Goal: Information Seeking & Learning: Learn about a topic

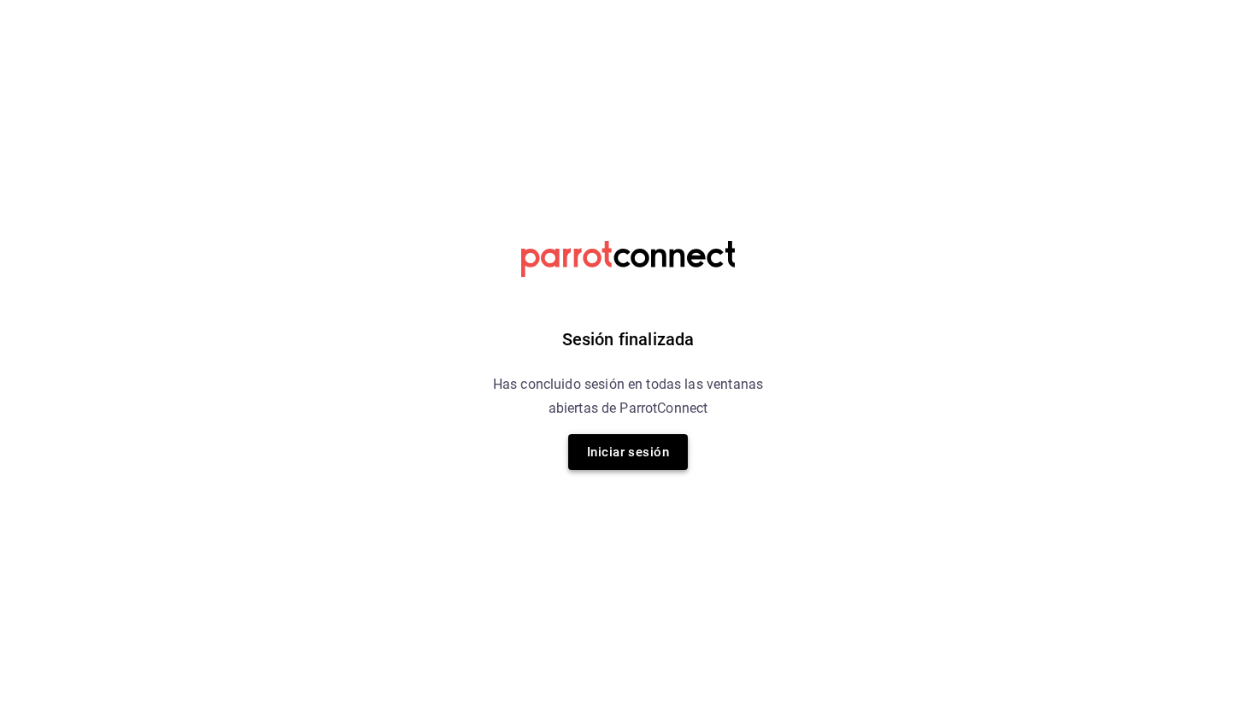
click at [614, 449] on button "Iniciar sesión" at bounding box center [628, 452] width 120 height 36
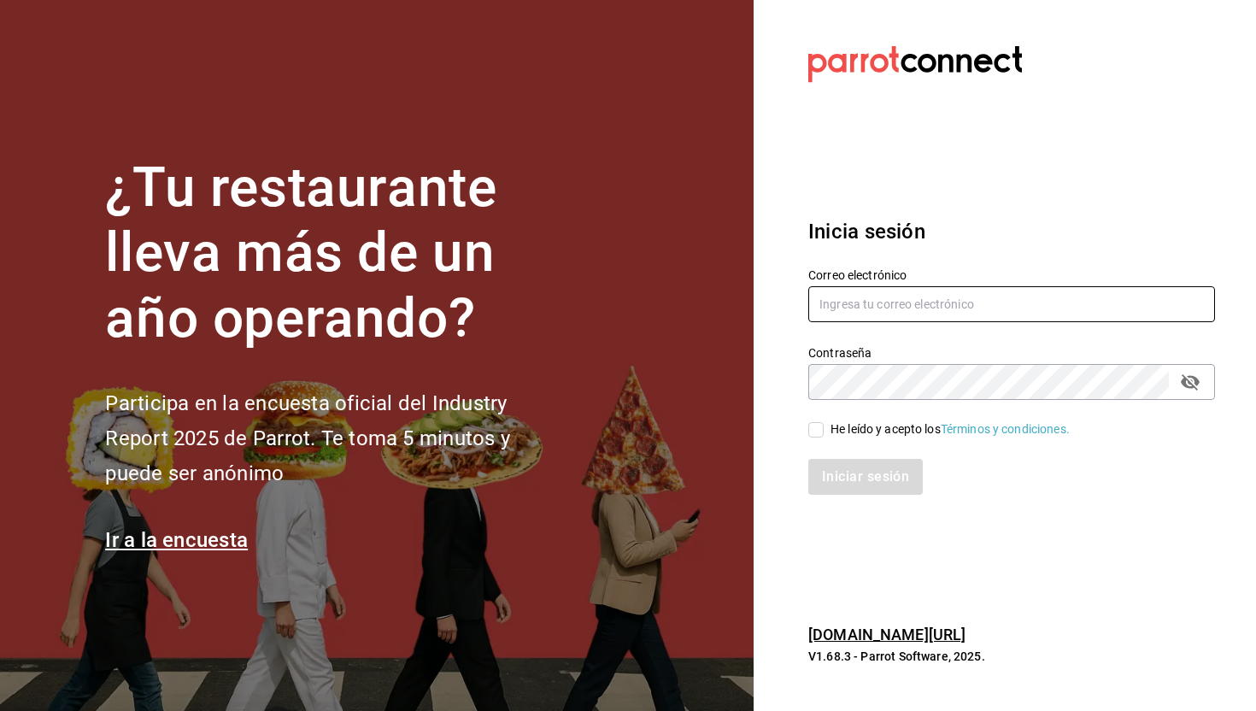
click at [835, 304] on input "text" at bounding box center [1011, 304] width 407 height 36
type input "pabloalcaldevv@gmail.com"
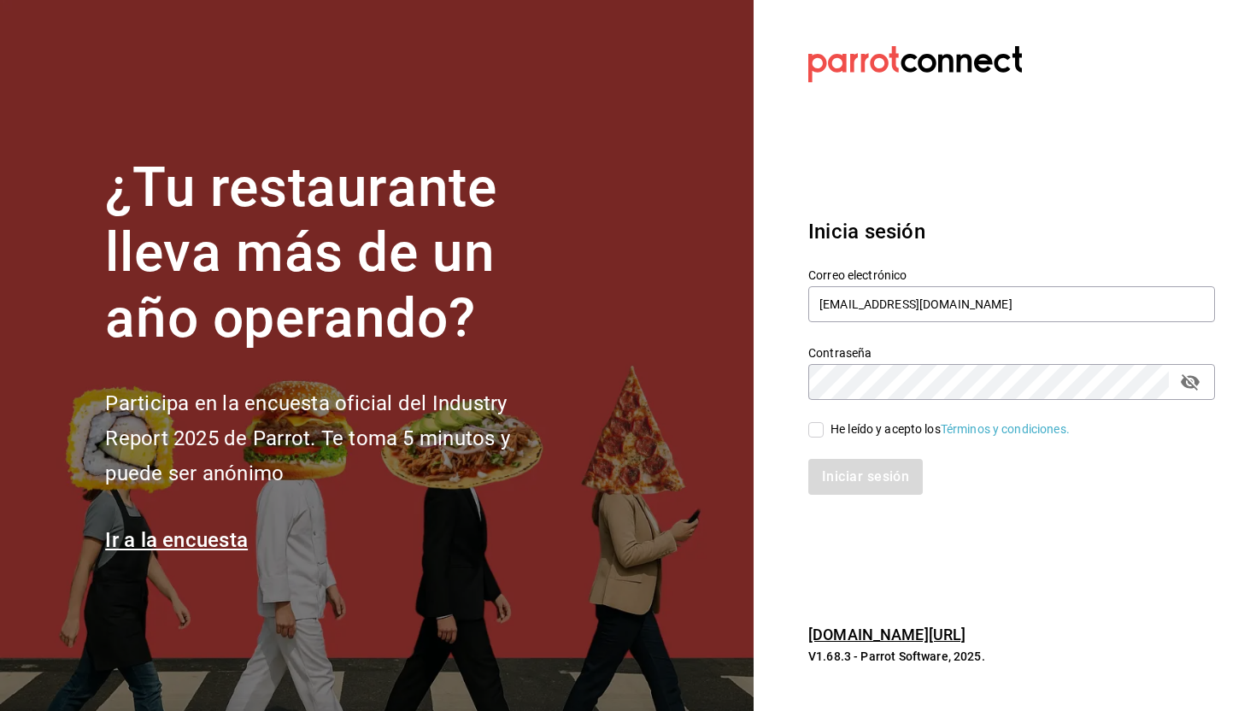
click at [814, 429] on input "He leído y acepto los Términos y condiciones." at bounding box center [815, 429] width 15 height 15
checkbox input "true"
click at [842, 473] on button "Iniciar sesión" at bounding box center [866, 477] width 116 height 36
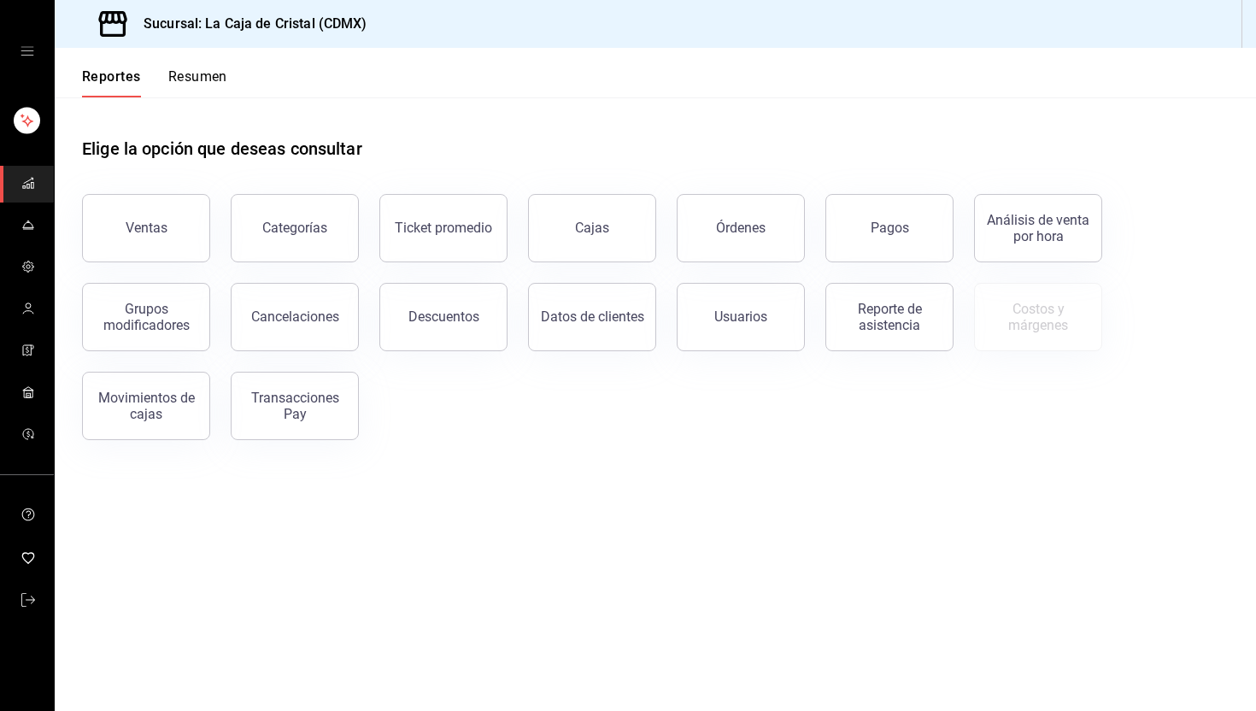
click at [207, 74] on button "Resumen" at bounding box center [197, 82] width 59 height 29
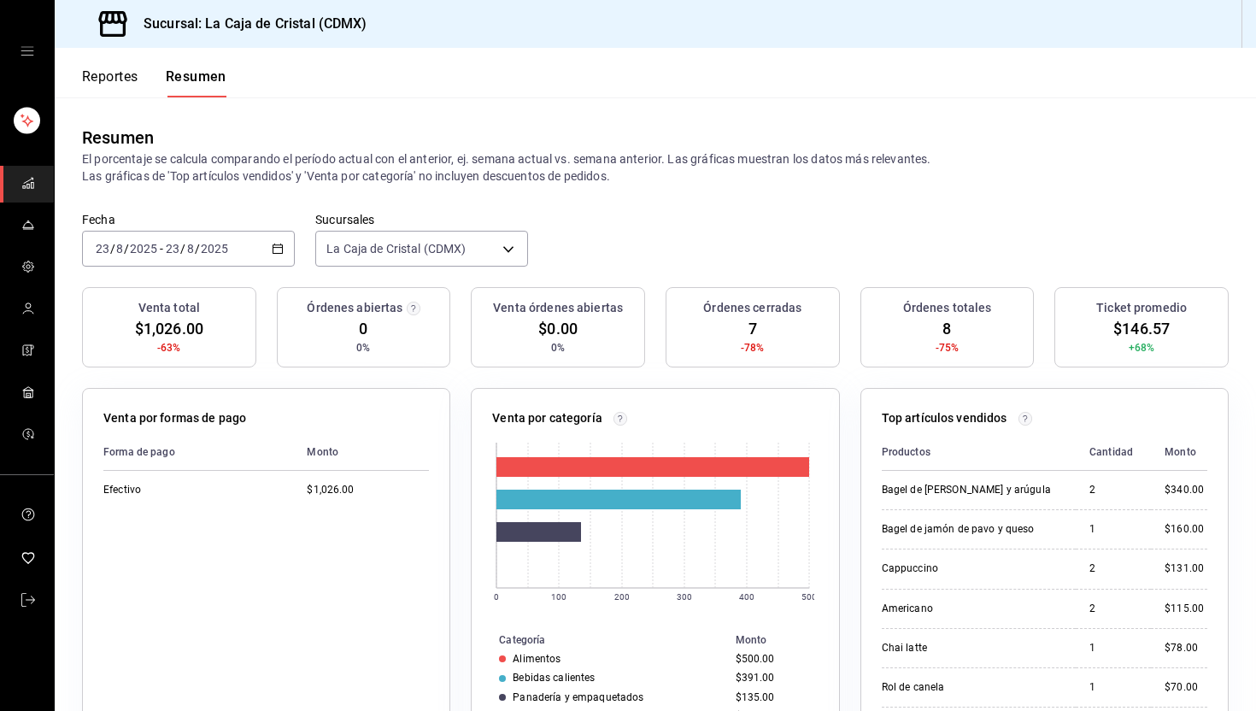
click at [114, 79] on button "Reportes" at bounding box center [110, 82] width 56 height 29
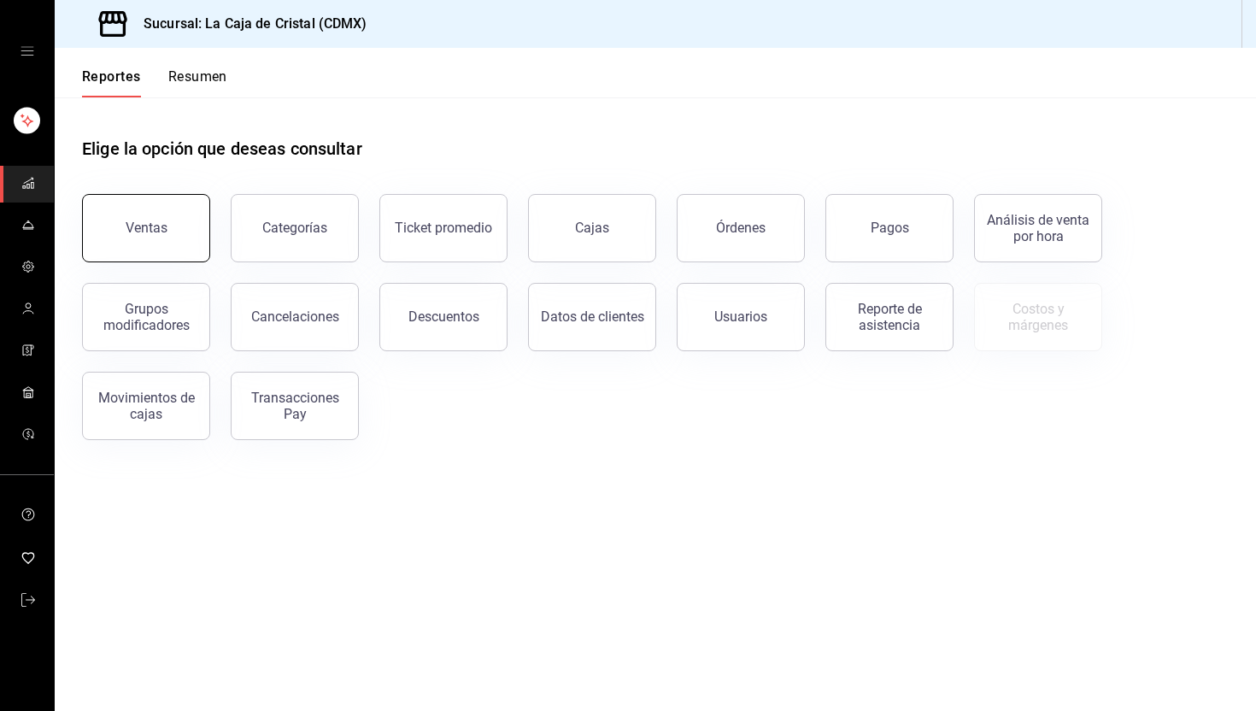
click at [144, 220] on div "Ventas" at bounding box center [147, 228] width 42 height 16
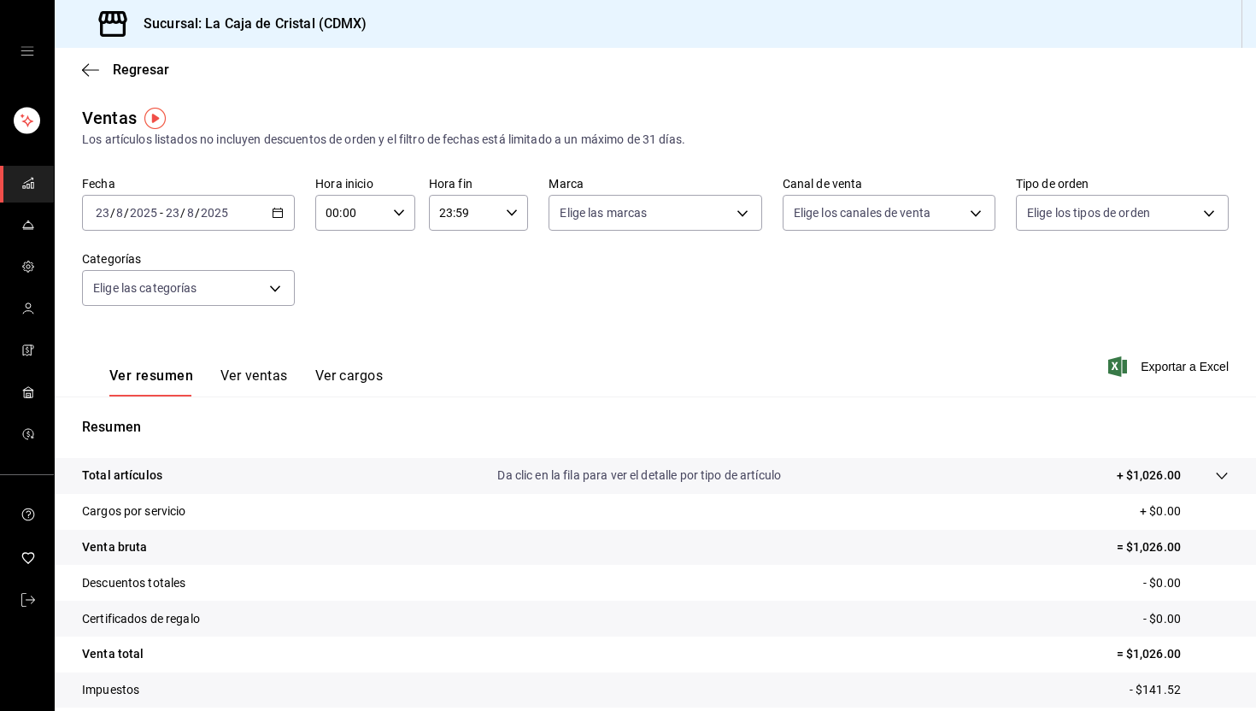
click at [209, 222] on div "[DATE] [DATE] - [DATE] [DATE]" at bounding box center [188, 213] width 213 height 36
click at [176, 296] on span "Ayer" at bounding box center [163, 303] width 132 height 18
click at [260, 216] on div "[DATE] [DATE] - [DATE] [DATE]" at bounding box center [188, 213] width 213 height 36
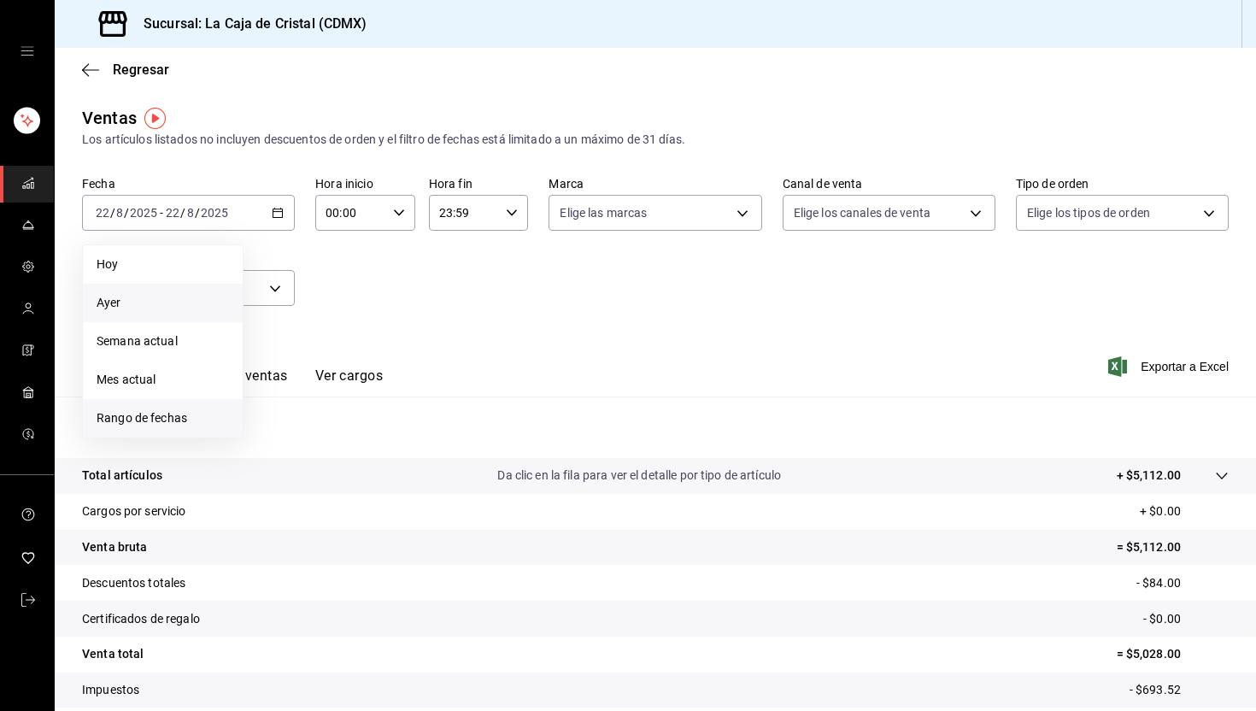
click at [151, 419] on span "Rango de fechas" at bounding box center [163, 418] width 132 height 18
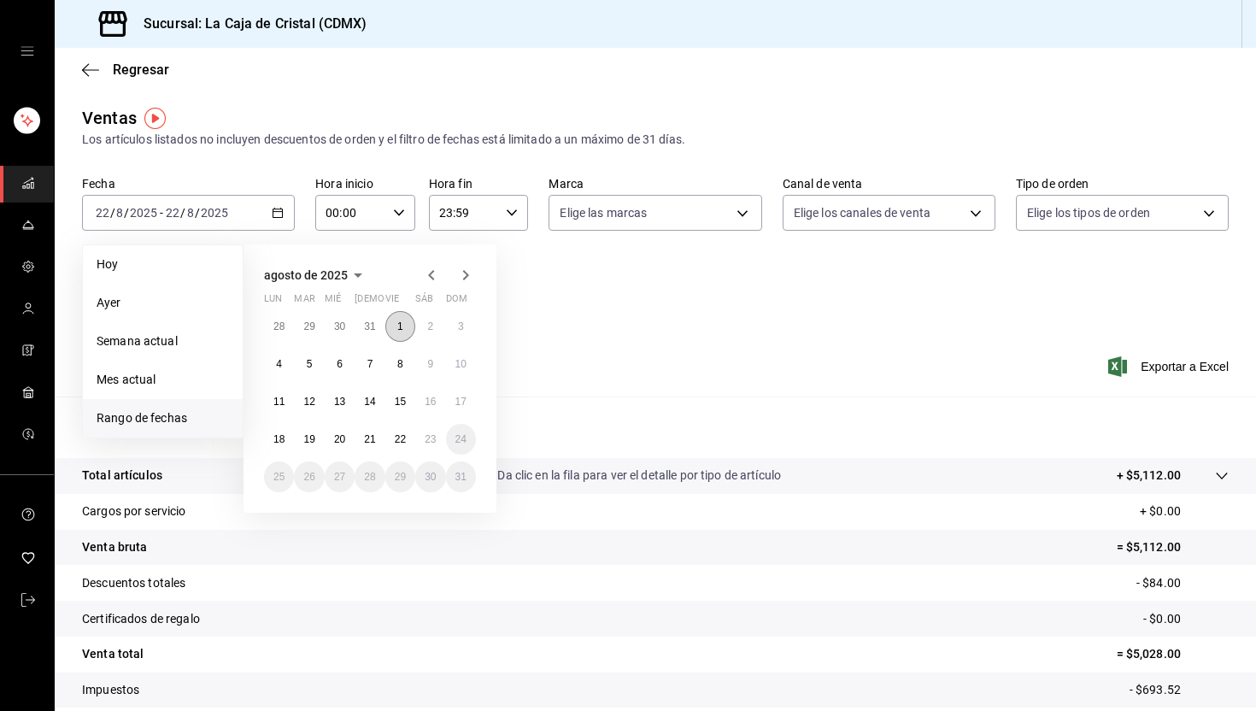
click at [404, 328] on button "1" at bounding box center [400, 326] width 30 height 31
click at [407, 440] on button "22" at bounding box center [400, 439] width 30 height 31
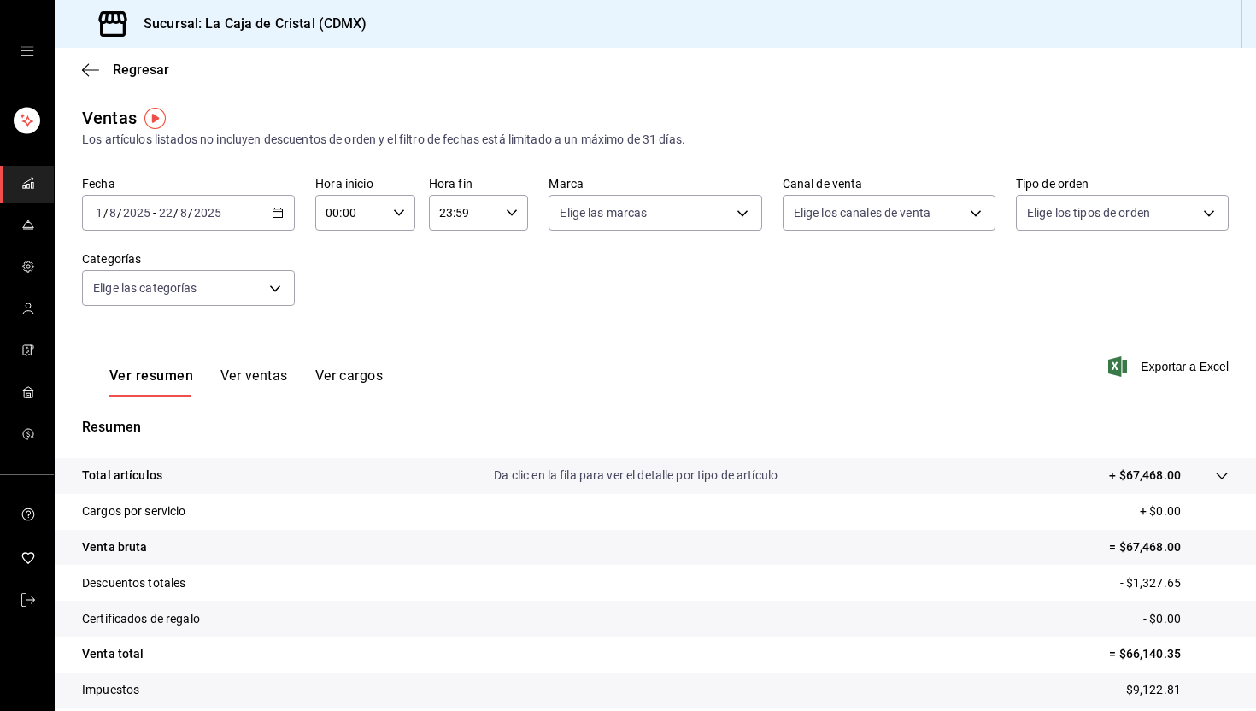
click at [273, 214] on icon "button" at bounding box center [278, 213] width 12 height 12
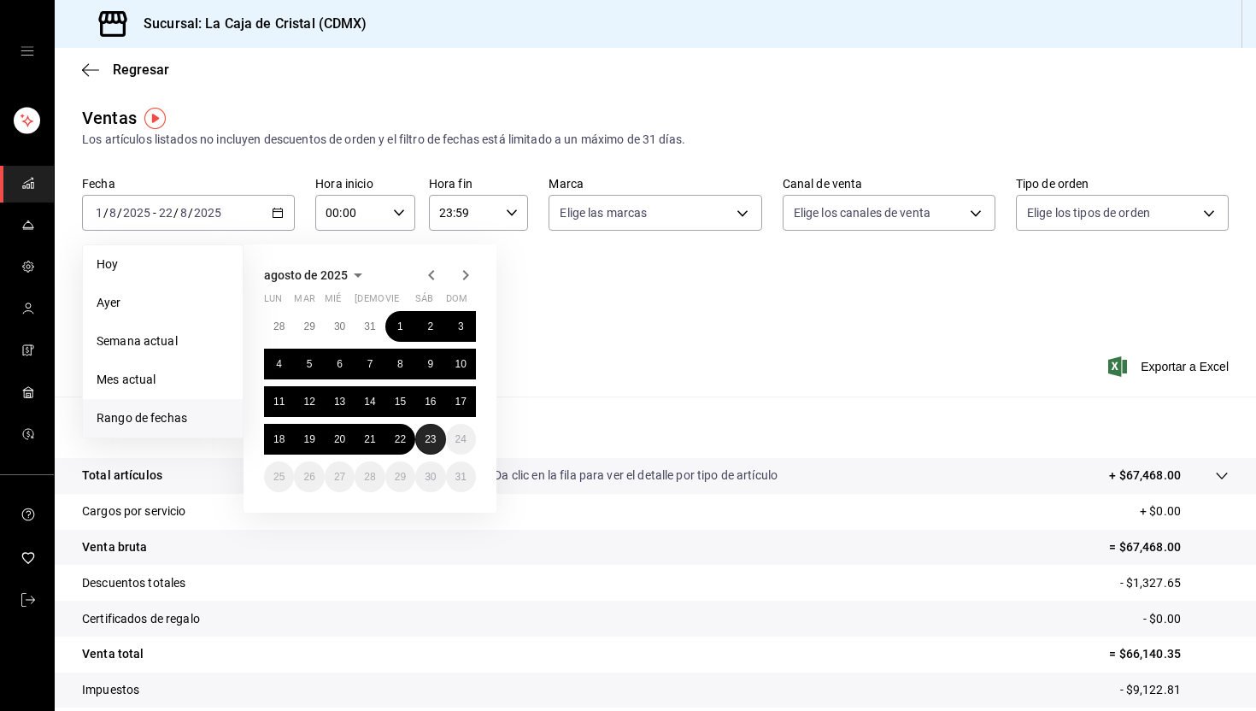
click at [432, 448] on button "23" at bounding box center [430, 439] width 30 height 31
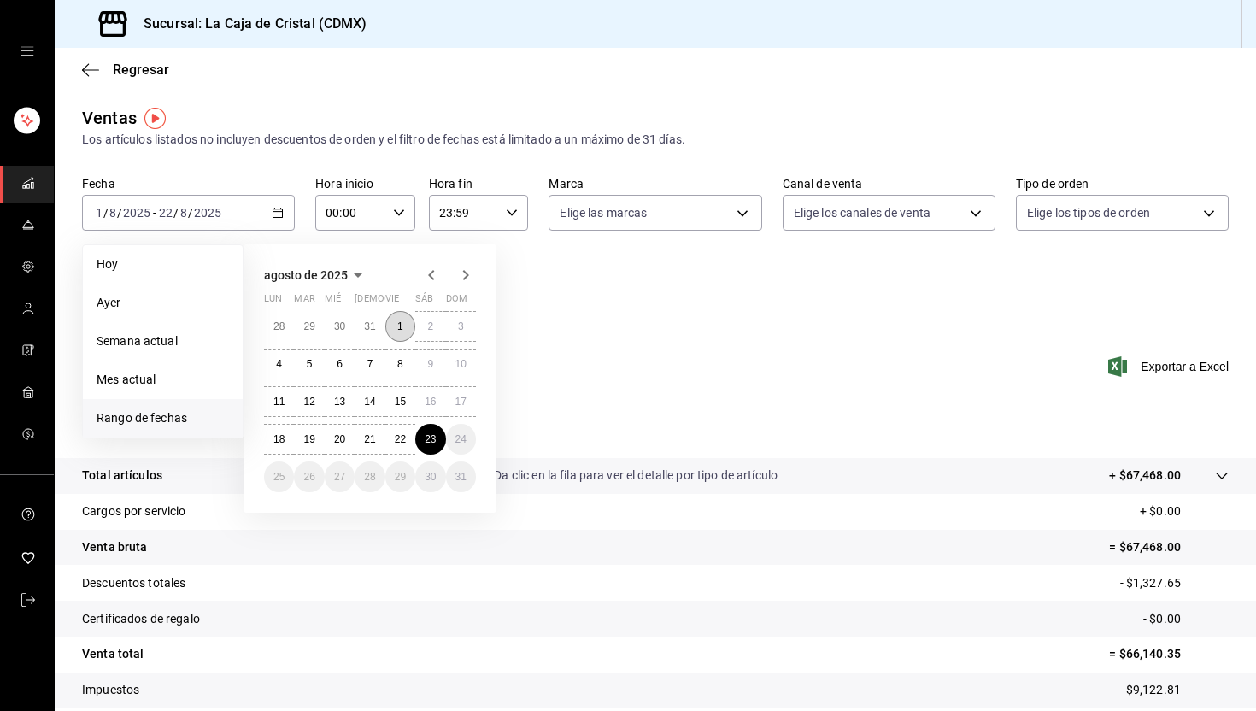
click at [403, 336] on button "1" at bounding box center [400, 326] width 30 height 31
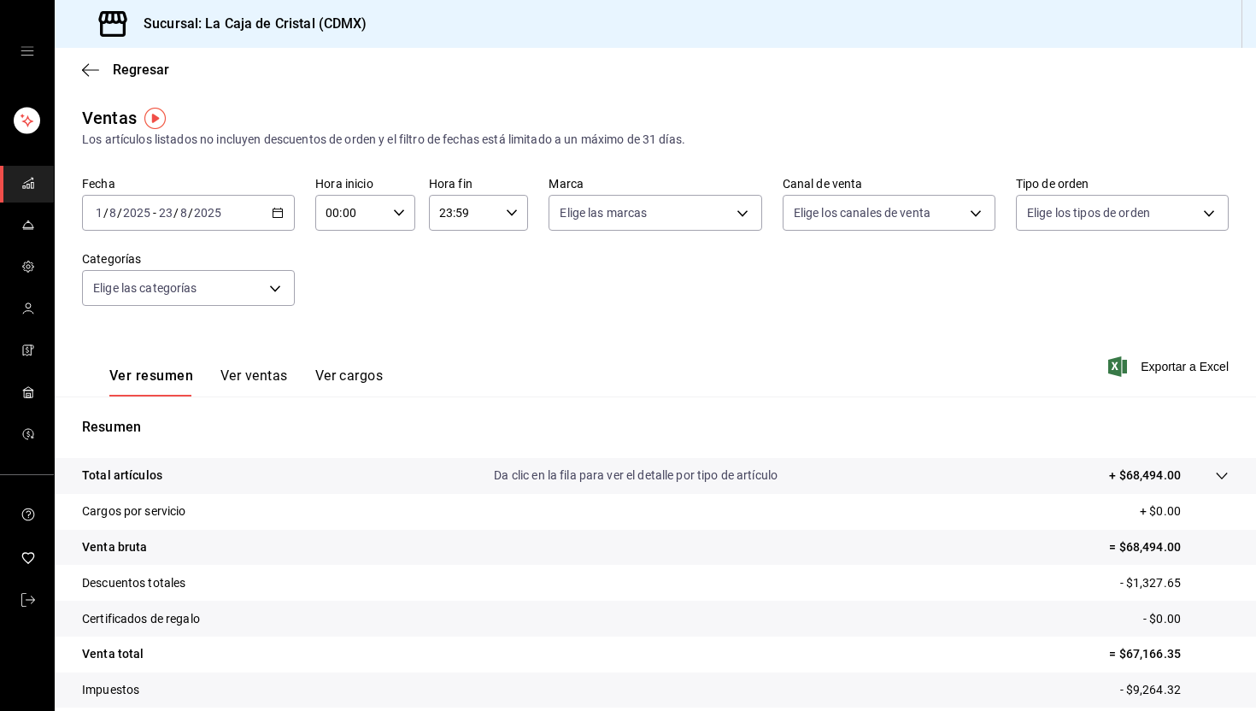
click at [278, 223] on div "[DATE] [DATE] - [DATE] [DATE]" at bounding box center [188, 213] width 213 height 36
click at [93, 62] on icon "button" at bounding box center [90, 69] width 17 height 15
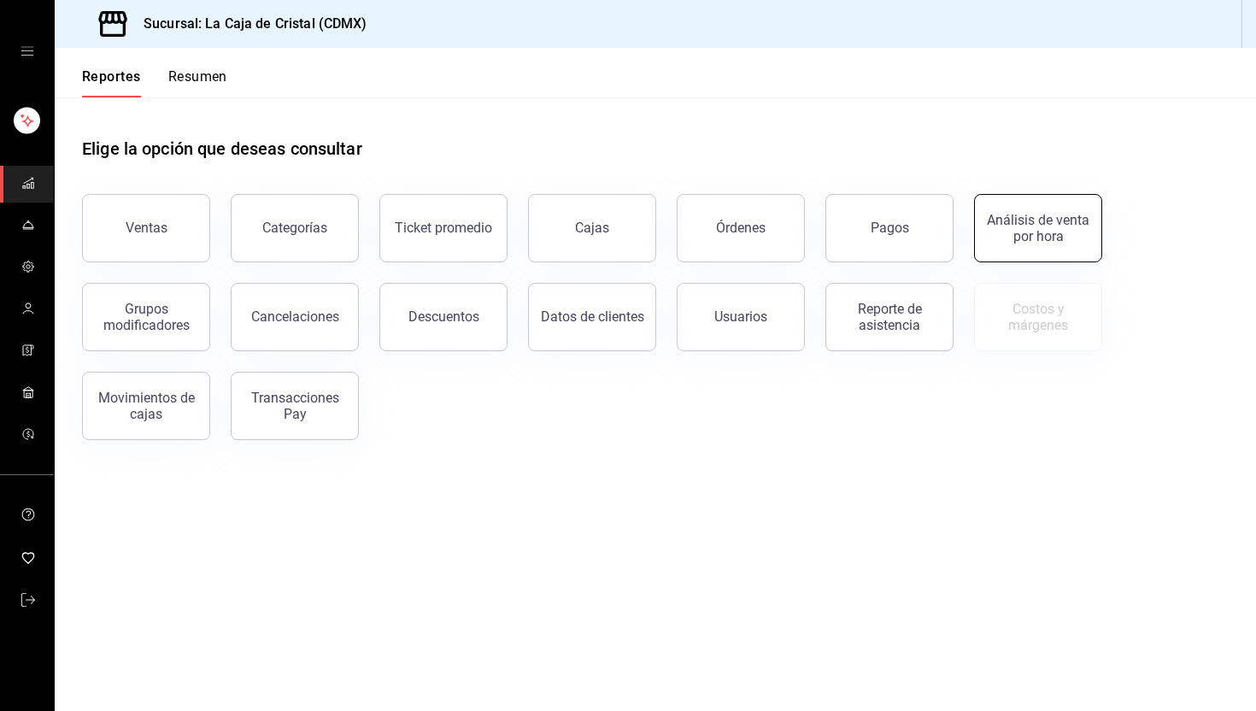
click at [1006, 247] on button "Análisis de venta por hora" at bounding box center [1038, 228] width 128 height 68
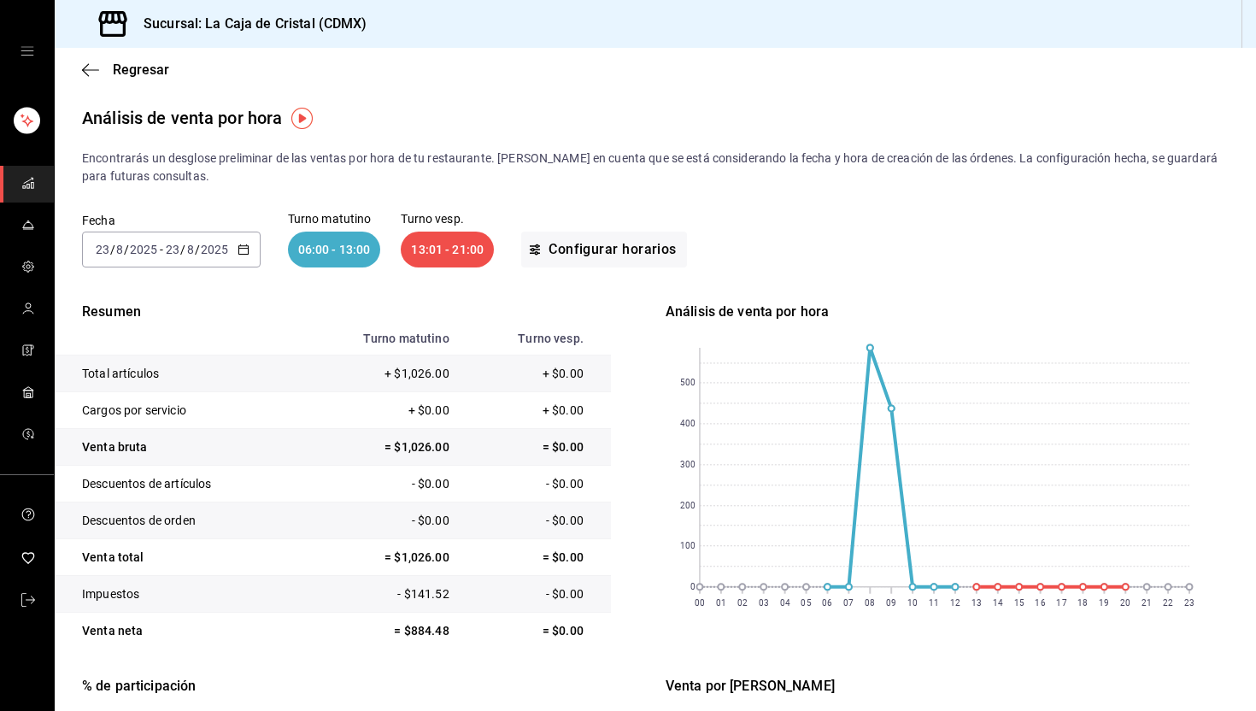
click at [245, 249] on icon "button" at bounding box center [244, 250] width 12 height 12
click at [149, 420] on span "Mes actual" at bounding box center [163, 417] width 132 height 18
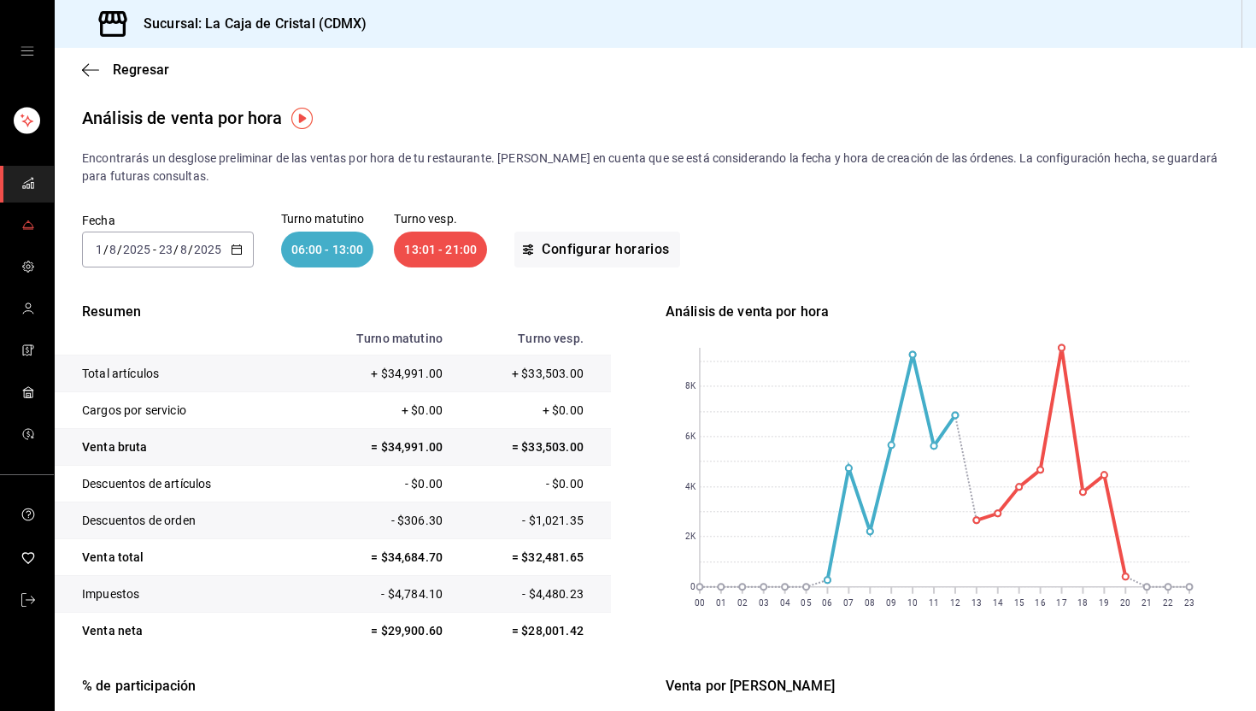
click at [21, 228] on link "mailbox folders" at bounding box center [27, 226] width 54 height 37
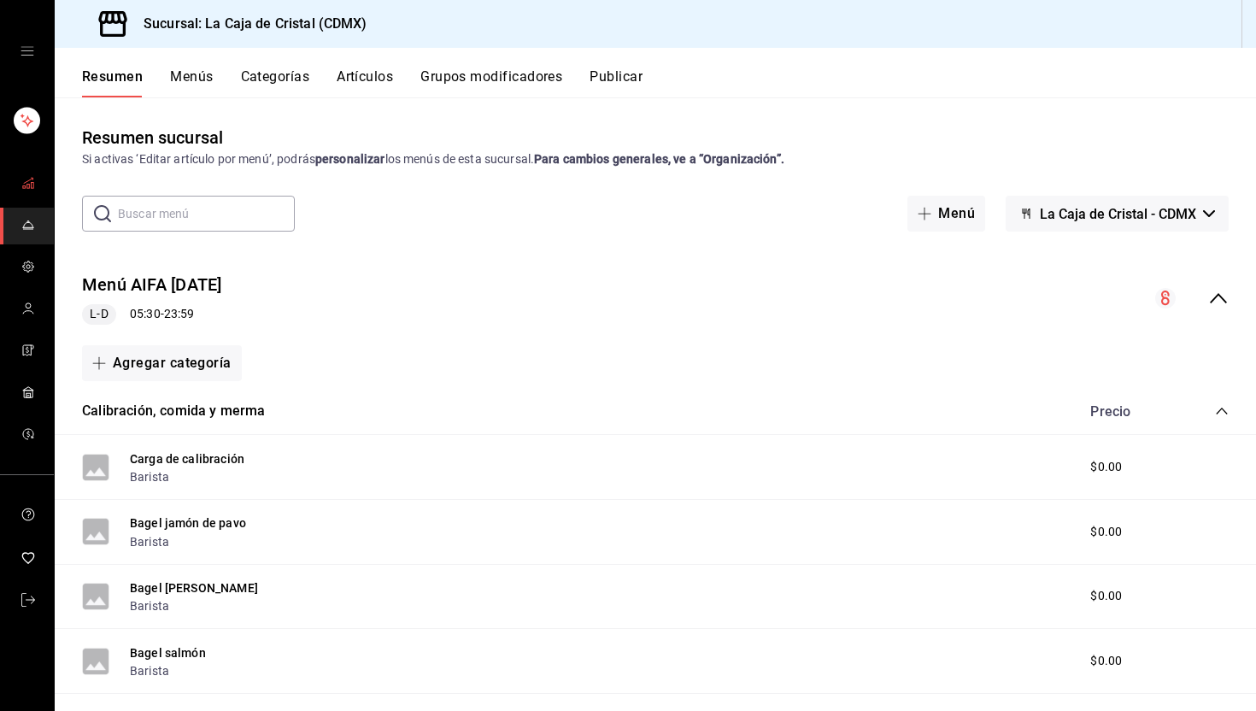
click at [30, 185] on icon "mailbox folders" at bounding box center [28, 183] width 14 height 14
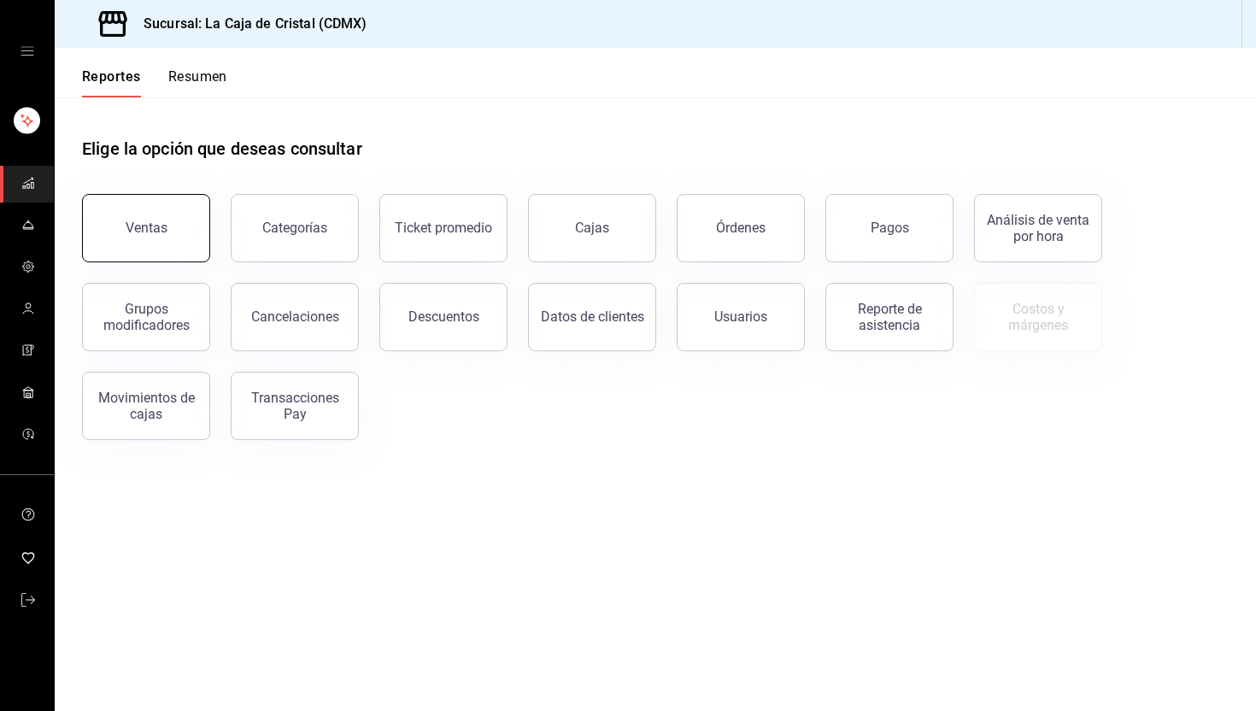
click at [144, 234] on div "Ventas" at bounding box center [147, 228] width 42 height 16
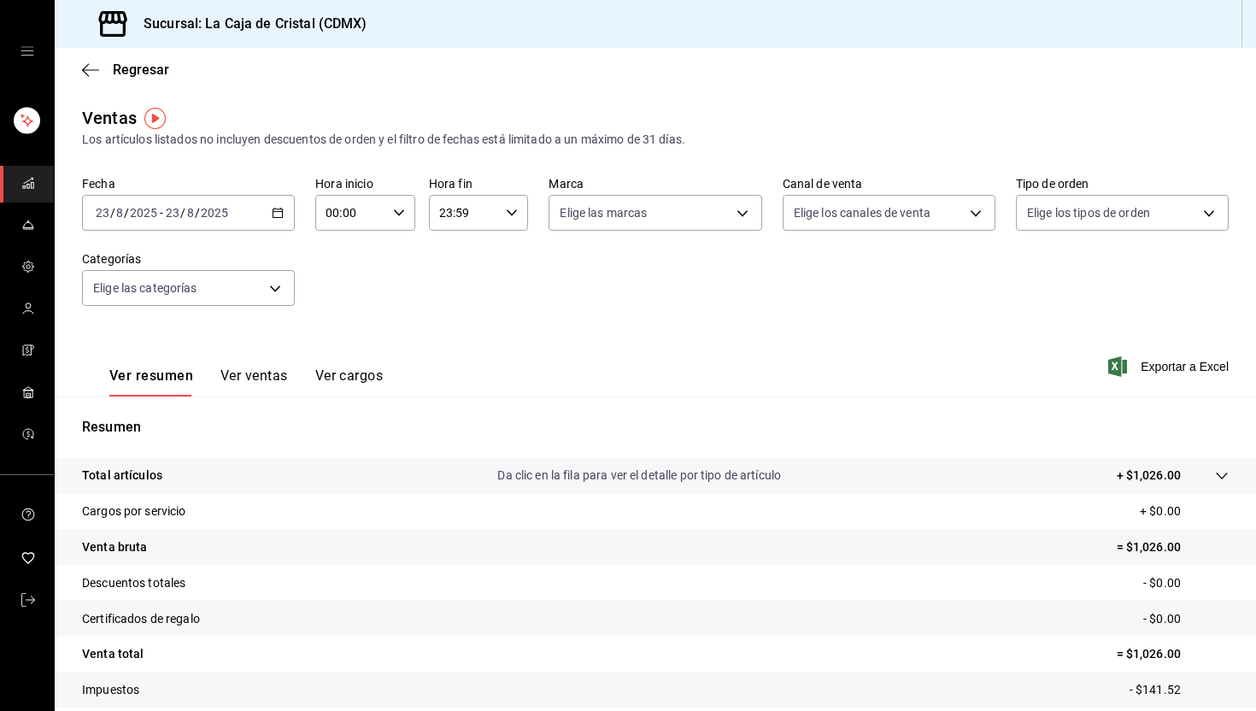
click at [255, 374] on button "Ver ventas" at bounding box center [254, 381] width 68 height 29
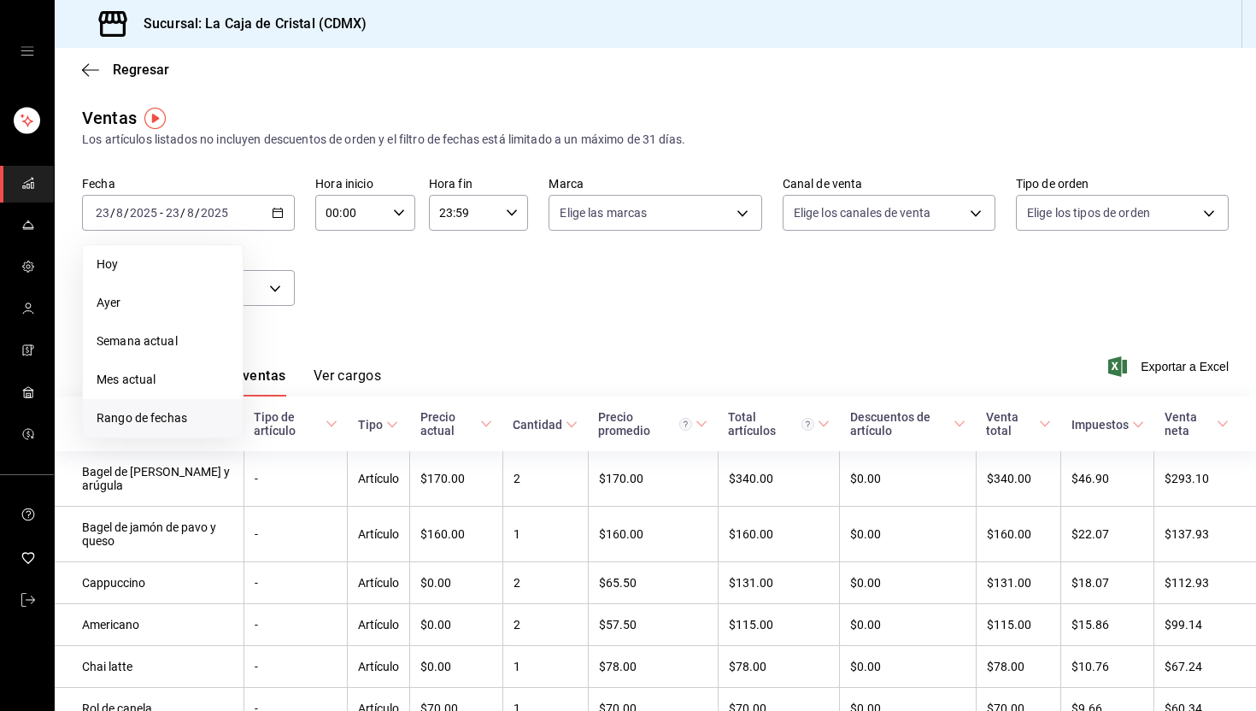
click at [165, 414] on span "Rango de fechas" at bounding box center [163, 418] width 132 height 18
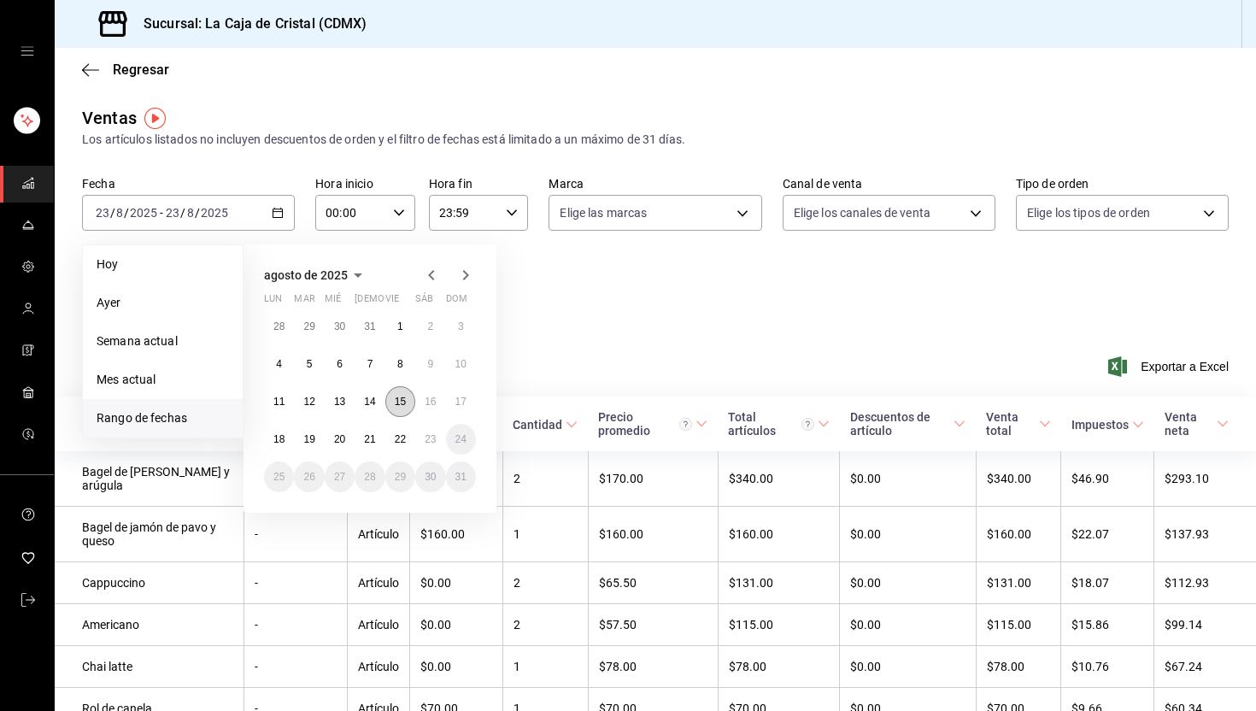
click at [395, 408] on button "15" at bounding box center [400, 401] width 30 height 31
click at [397, 439] on abbr "22" at bounding box center [400, 439] width 11 height 12
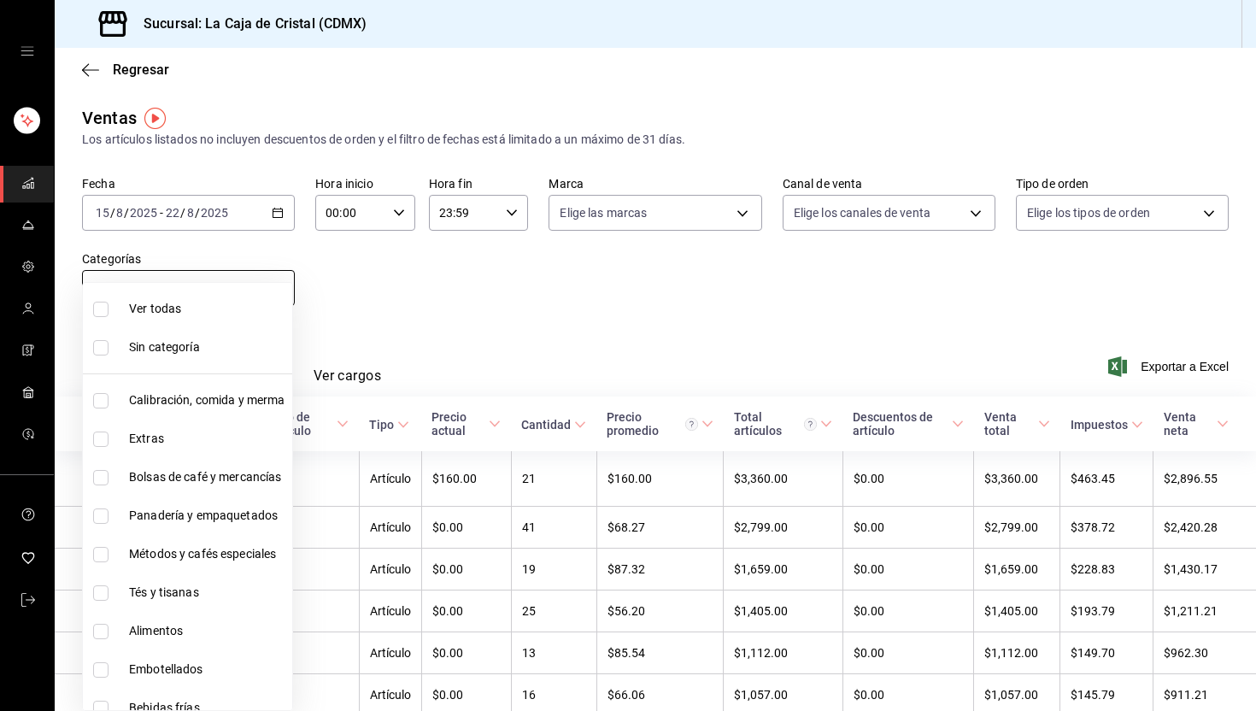
click at [260, 297] on body "Sucursal: La Caja de Cristal (CDMX) Regresar Ventas Los artículos listados no i…" at bounding box center [628, 355] width 1256 height 711
click at [189, 520] on span "Panadería y empaquetados" at bounding box center [207, 516] width 156 height 18
type input "6bfe9517-77a0-425e-8914-dc306e1a83e1"
checkbox input "true"
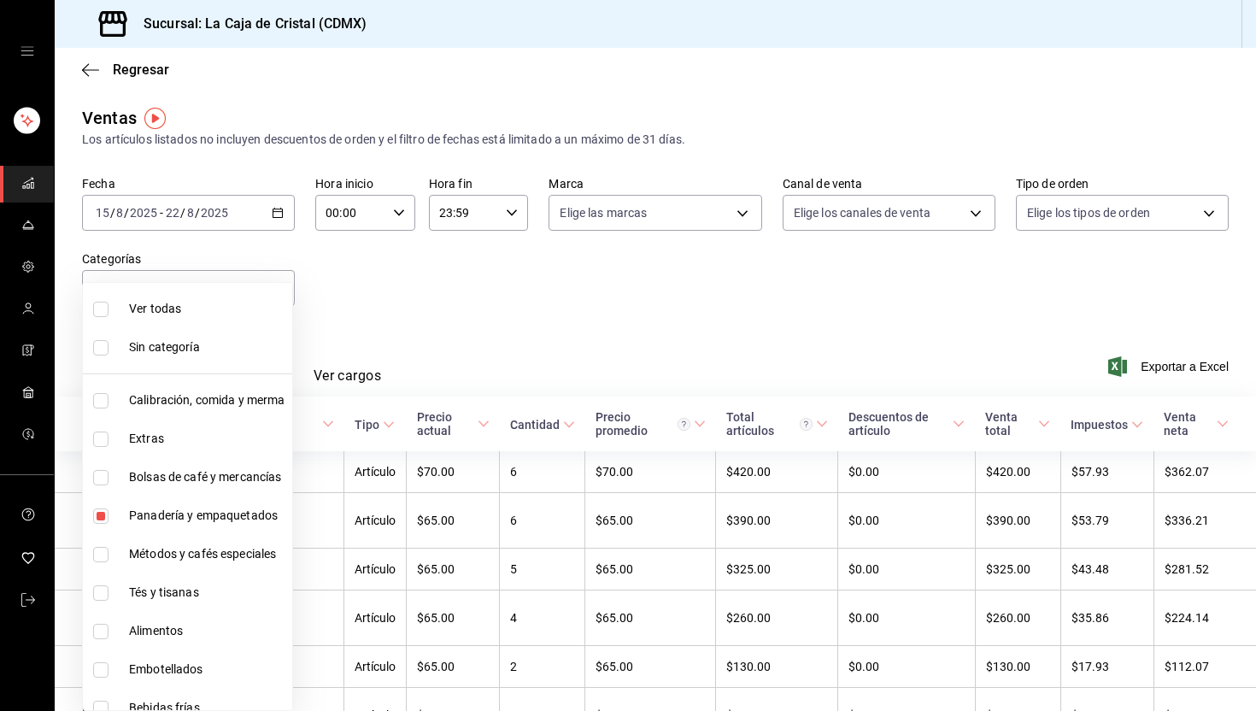
click at [504, 297] on div at bounding box center [628, 355] width 1256 height 711
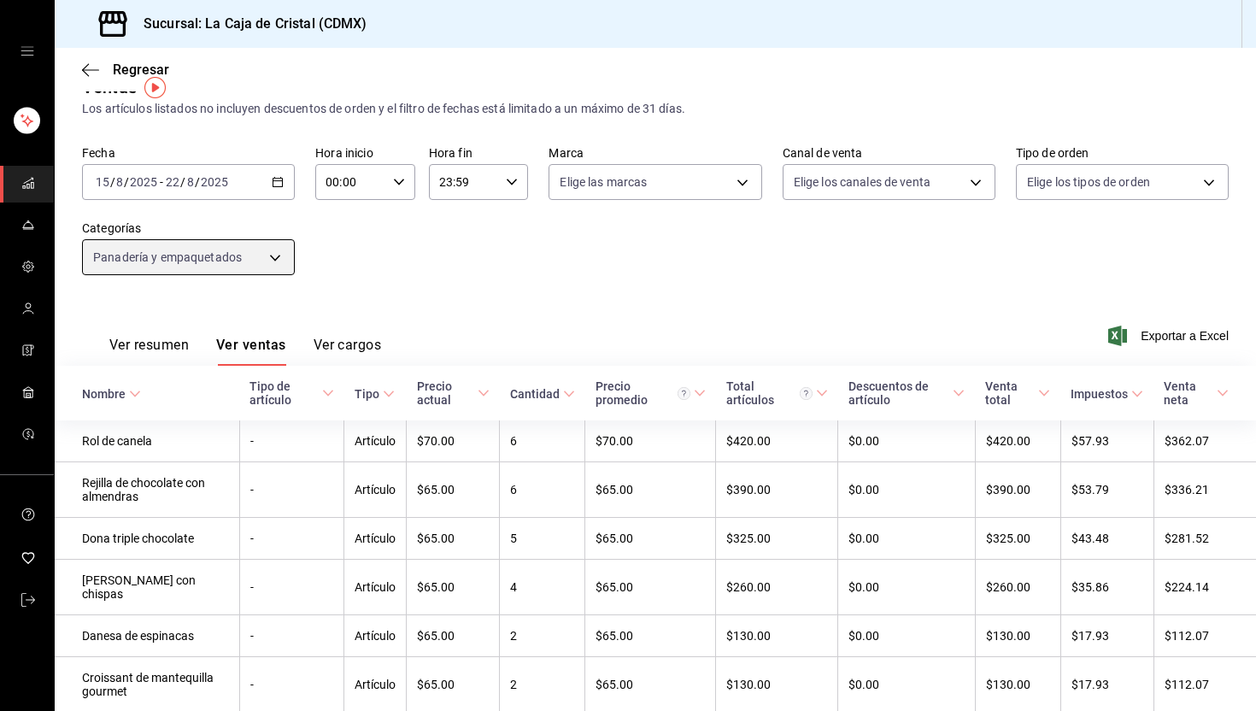
scroll to position [98, 0]
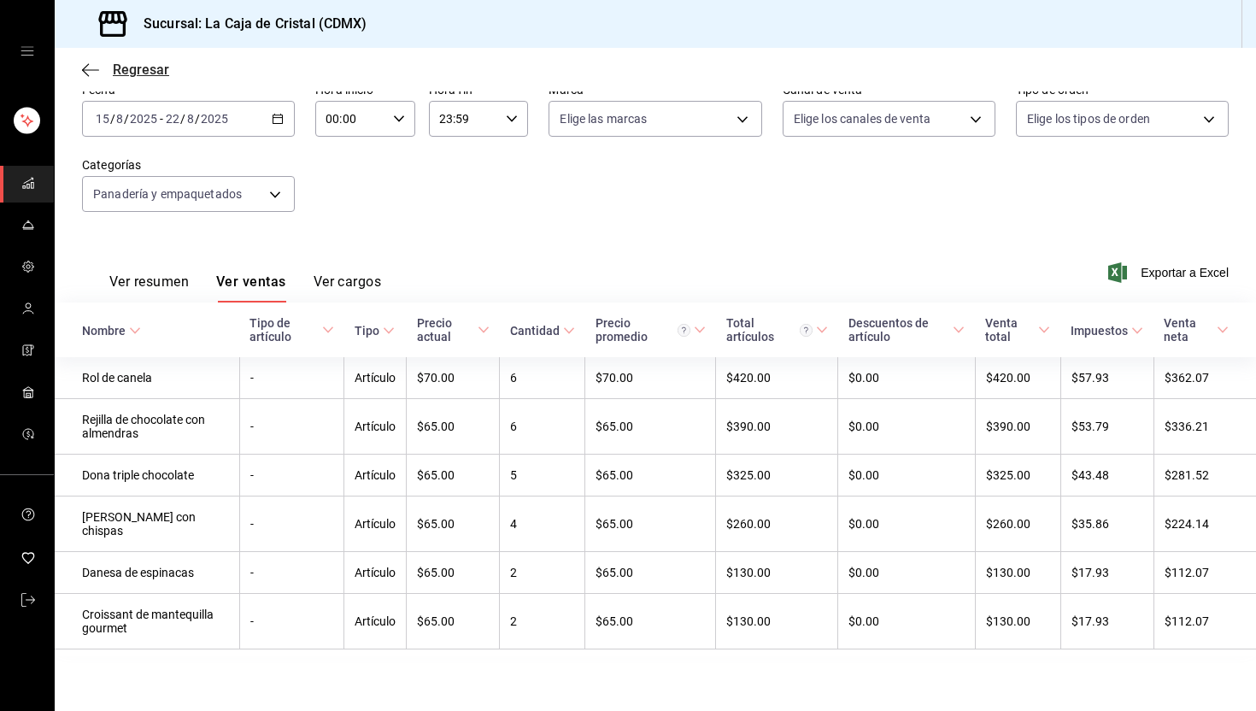
click at [86, 66] on icon "button" at bounding box center [90, 69] width 17 height 15
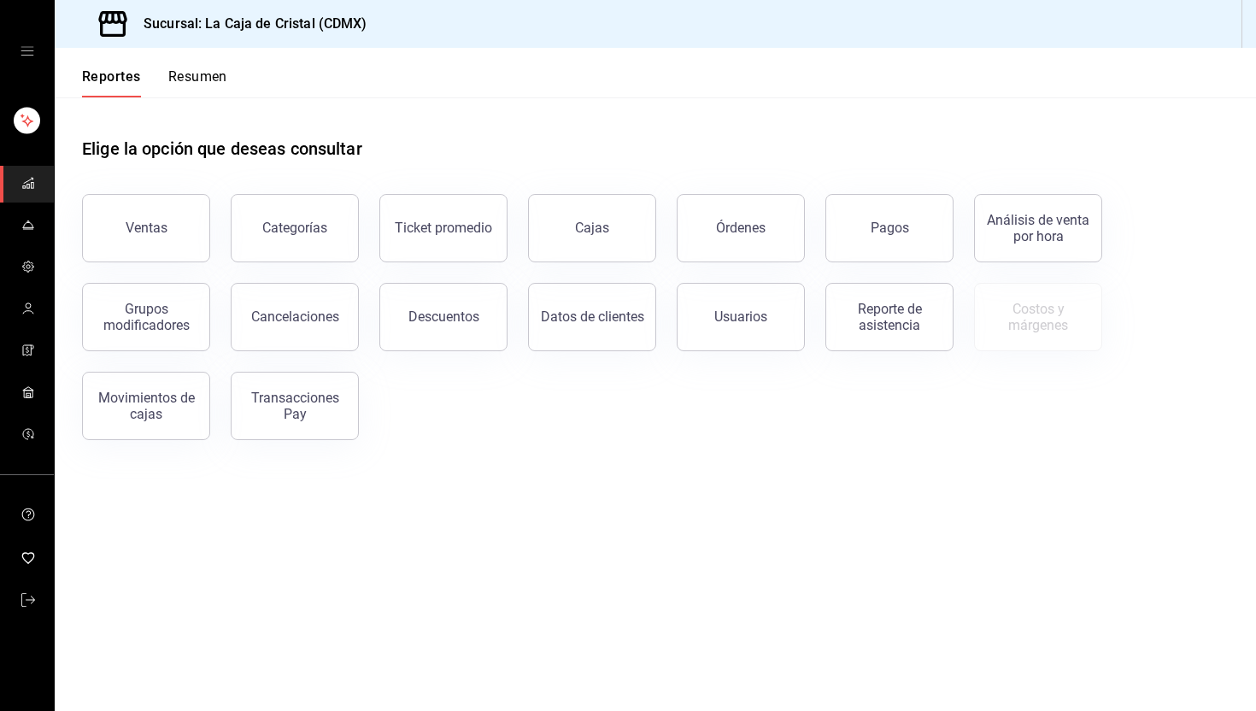
click at [31, 184] on rect "mailbox folders" at bounding box center [32, 186] width 3 height 6
click at [26, 232] on span "mailbox folders" at bounding box center [28, 225] width 14 height 23
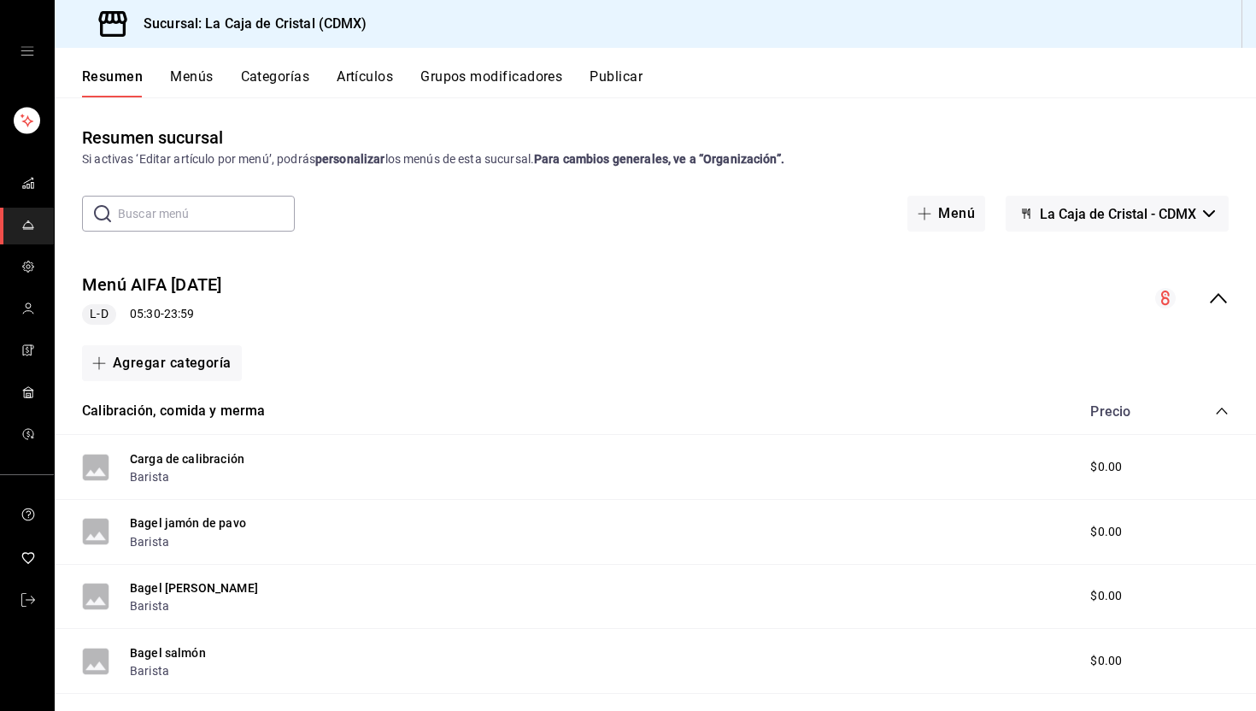
click at [31, 53] on icon "open drawer" at bounding box center [28, 51] width 14 height 14
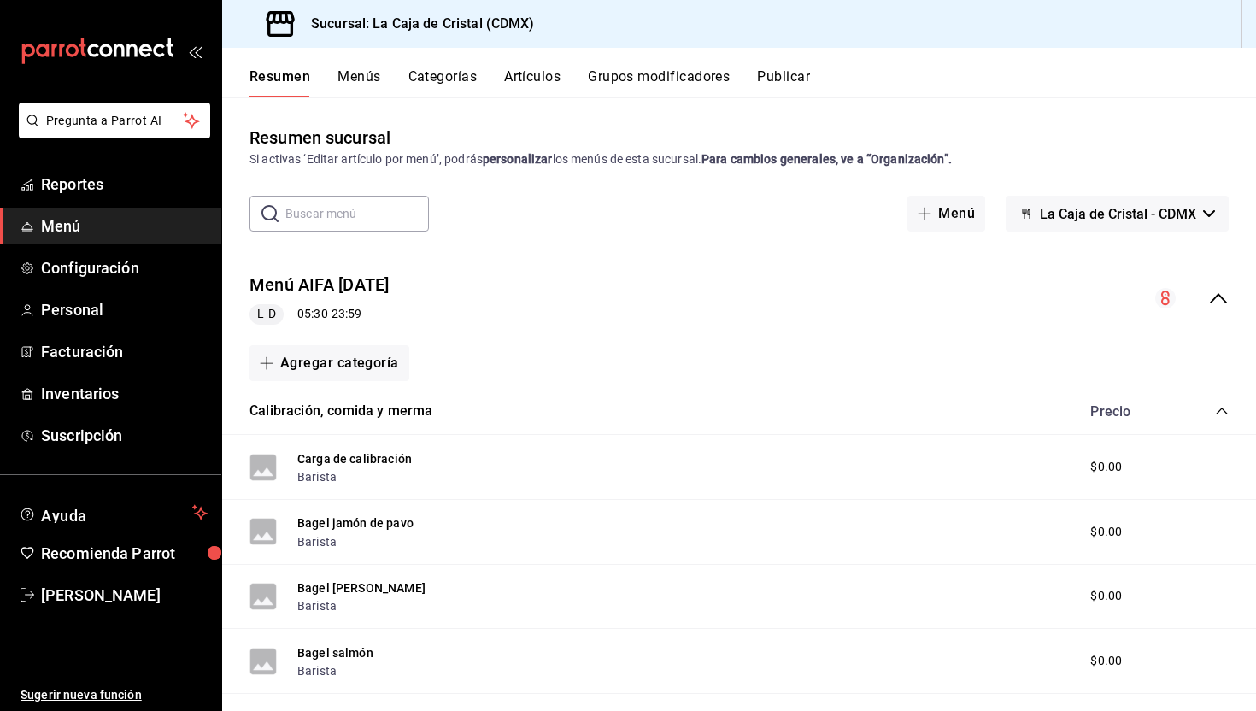
click at [31, 53] on icon "mailbox folders" at bounding box center [27, 54] width 13 height 20
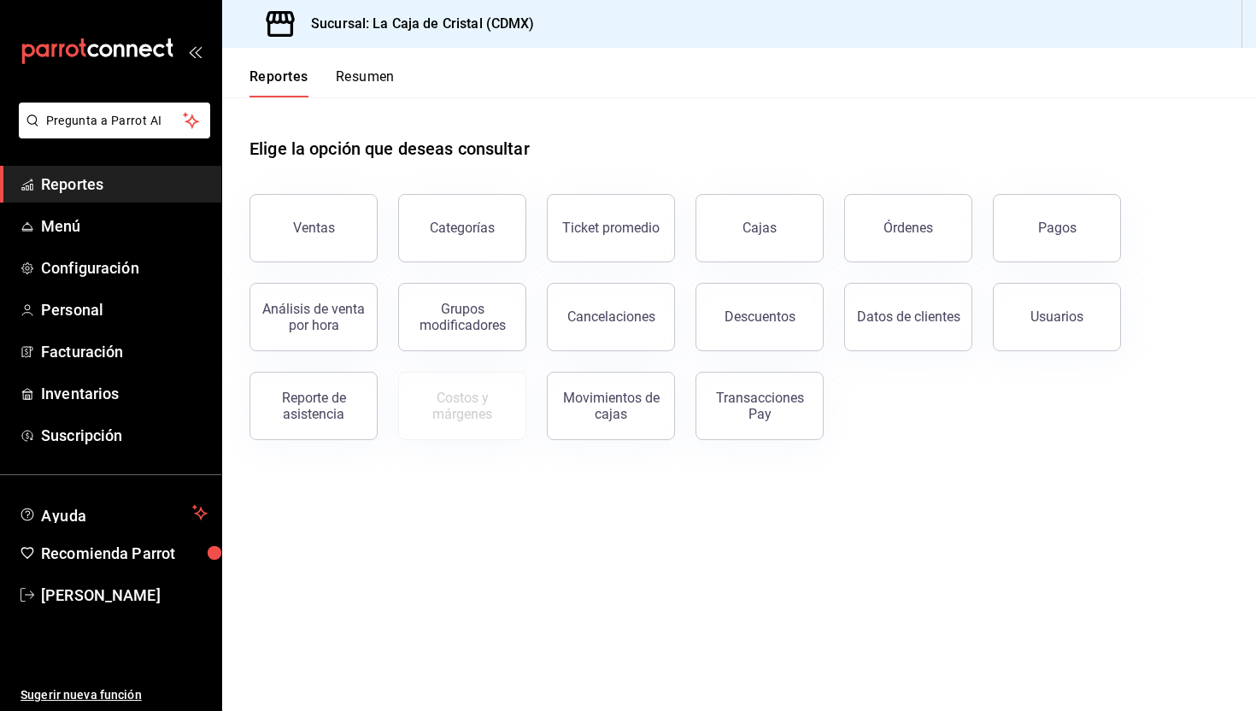
click at [389, 113] on div "Elige la opción que deseas consultar" at bounding box center [739, 135] width 979 height 76
